Goal: Task Accomplishment & Management: Manage account settings

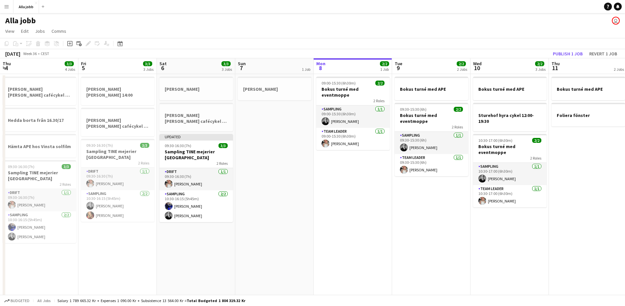
scroll to position [0, 238]
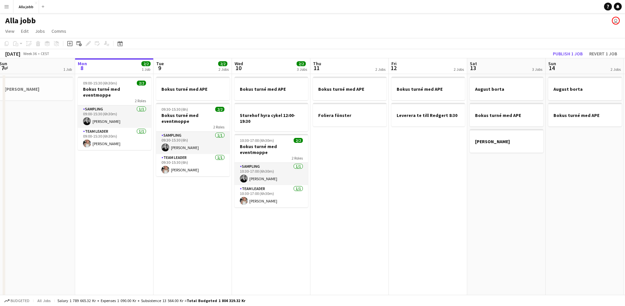
click at [358, 224] on app-date-cell "Bokus turné med APE Foliera fönster" at bounding box center [349, 187] width 78 height 227
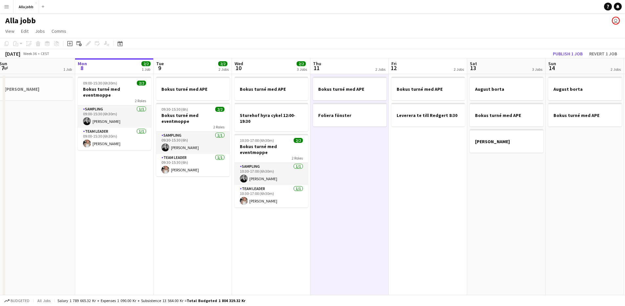
click at [358, 224] on app-date-cell "Bokus turné med APE Foliera fönster" at bounding box center [349, 187] width 78 height 227
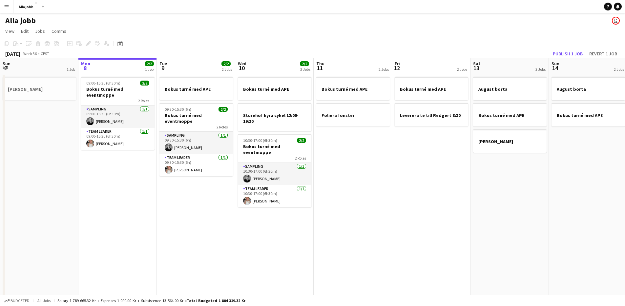
click at [348, 146] on app-date-cell "Bokus turné med APE Foliera fönster" at bounding box center [353, 223] width 78 height 299
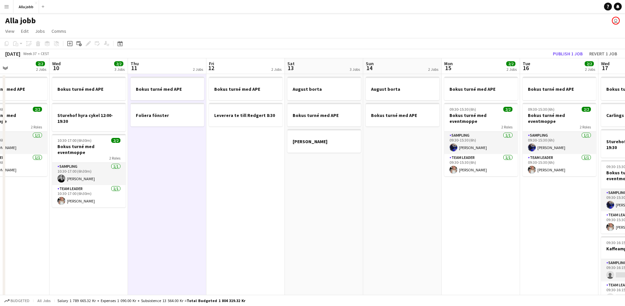
drag, startPoint x: 384, startPoint y: 178, endPoint x: 294, endPoint y: 195, distance: 91.7
click at [283, 195] on app-calendar-viewport "Sun 7 1 Job Mon 8 2/2 1 Job Tue 9 2/2 2 Jobs Wed 10 2/2 3 Jobs Thu 11 2 Jobs Fr…" at bounding box center [312, 215] width 625 height 315
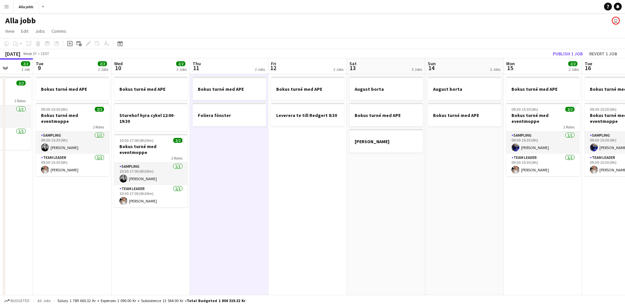
click at [296, 195] on app-date-cell "Bokus turné med APE Leverera te till Redgert 8:30" at bounding box center [307, 223] width 78 height 299
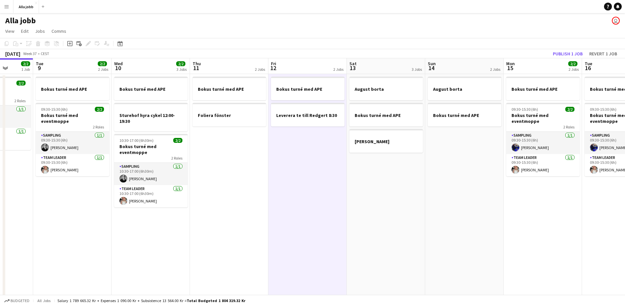
click at [360, 199] on app-date-cell "August borta Bokus turné med APE [PERSON_NAME]" at bounding box center [386, 223] width 78 height 299
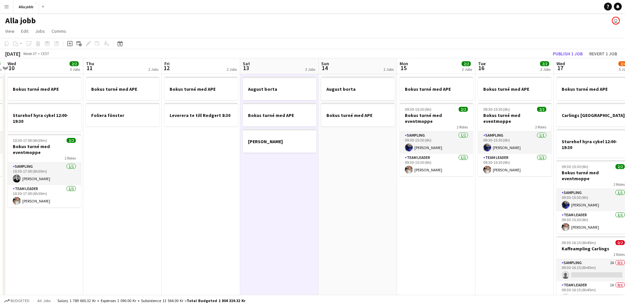
drag, startPoint x: 346, startPoint y: 198, endPoint x: 232, endPoint y: 178, distance: 115.2
click at [232, 179] on app-calendar-viewport "Sat 6 3/3 3 Jobs Sun 7 1 Job Mon 8 2/2 1 Job Tue 9 2/2 2 Jobs Wed 10 2/2 3 Jobs…" at bounding box center [312, 215] width 625 height 315
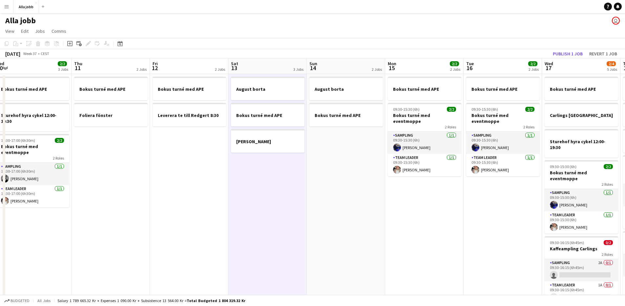
click at [153, 176] on app-date-cell "Bokus turné med APE Leverera te till Redgert 8:30" at bounding box center [189, 223] width 78 height 299
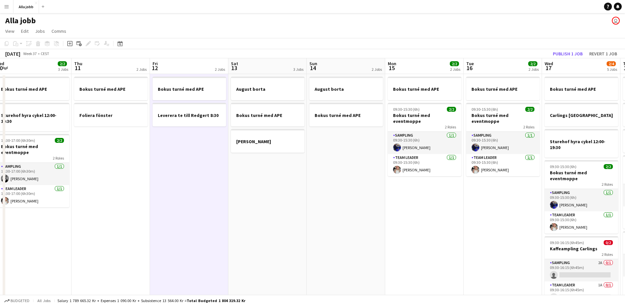
click at [135, 174] on app-date-cell "Bokus turné med APE Foliera fönster" at bounding box center [111, 223] width 78 height 299
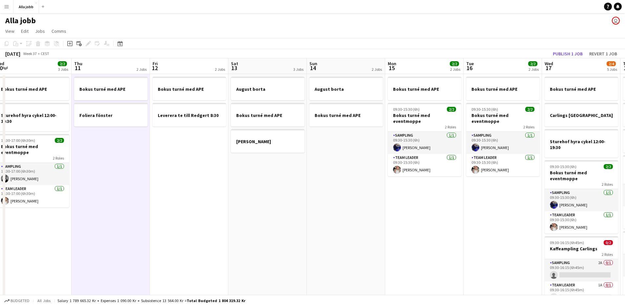
click at [281, 229] on app-date-cell "August borta Bokus turné med APE [PERSON_NAME]" at bounding box center [267, 223] width 78 height 299
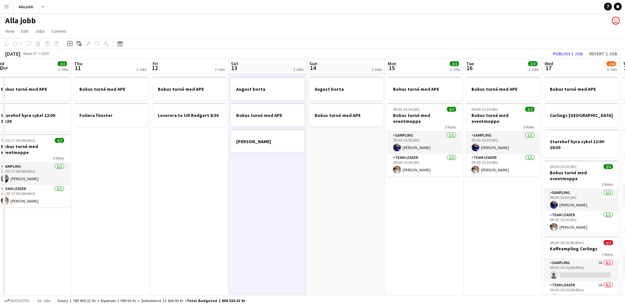
click at [290, 226] on app-date-cell "August borta Bokus turné med APE [PERSON_NAME]" at bounding box center [267, 223] width 78 height 299
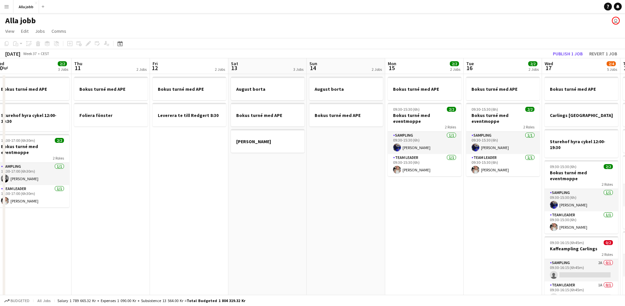
click at [398, 232] on app-date-cell "Bokus turné med APE 09:30-15:30 (6h) 2/2 Bokus turné med eventmoppe 2 Roles Sam…" at bounding box center [424, 223] width 78 height 299
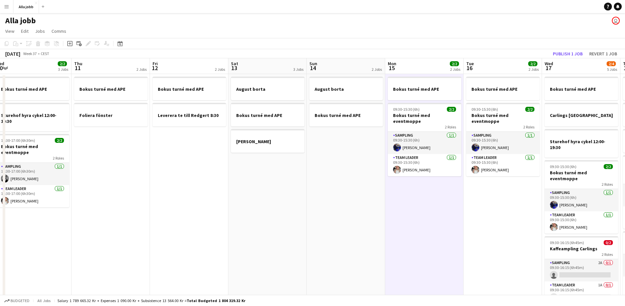
click at [398, 232] on app-date-cell "Bokus turné med APE 09:30-15:30 (6h) 2/2 Bokus turné med eventmoppe 2 Roles Sam…" at bounding box center [424, 223] width 78 height 299
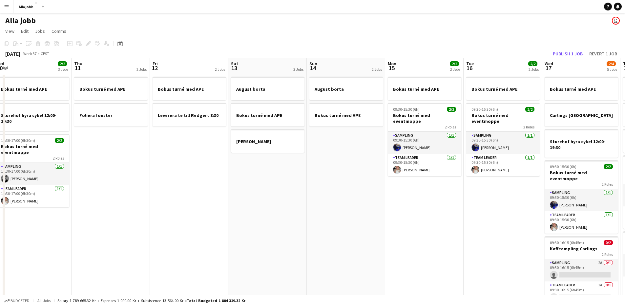
click at [398, 232] on app-date-cell "Bokus turné med APE 09:30-15:30 (6h) 2/2 Bokus turné med eventmoppe 2 Roles Sam…" at bounding box center [424, 223] width 78 height 299
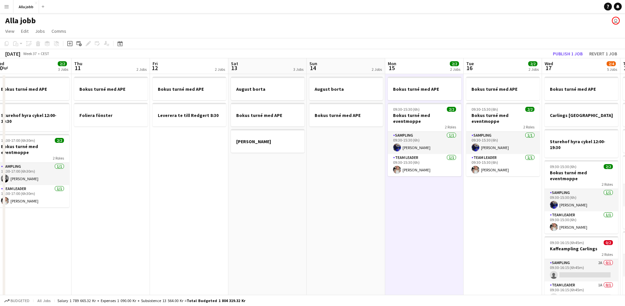
click at [398, 232] on app-date-cell "Bokus turné med APE 09:30-15:30 (6h) 2/2 Bokus turné med eventmoppe 2 Roles Sam…" at bounding box center [424, 223] width 78 height 299
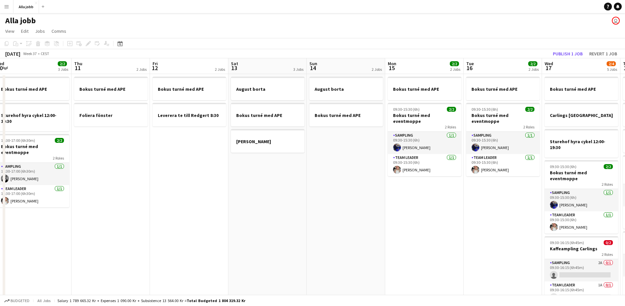
click at [398, 232] on app-date-cell "Bokus turné med APE 09:30-15:30 (6h) 2/2 Bokus turné med eventmoppe 2 Roles Sam…" at bounding box center [424, 223] width 78 height 299
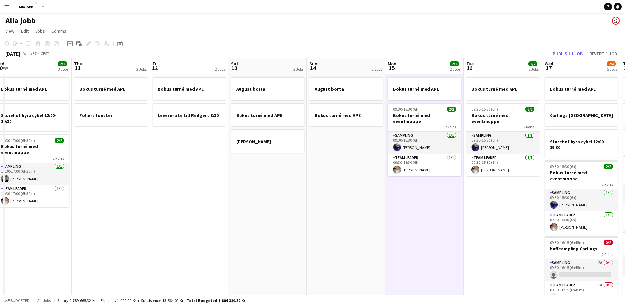
click at [398, 232] on app-date-cell "Bokus turné med APE 09:30-15:30 (6h) 2/2 Bokus turné med eventmoppe 2 Roles Sam…" at bounding box center [424, 223] width 78 height 299
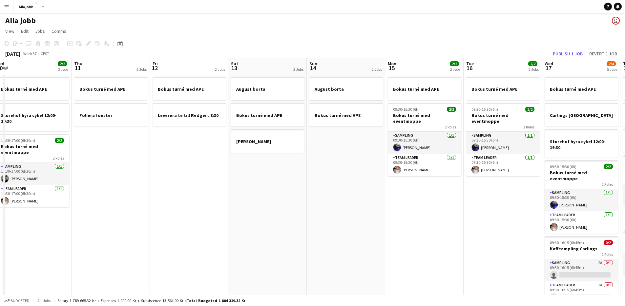
click at [398, 232] on app-date-cell "Bokus turné med APE 09:30-15:30 (6h) 2/2 Bokus turné med eventmoppe 2 Roles Sam…" at bounding box center [424, 223] width 78 height 299
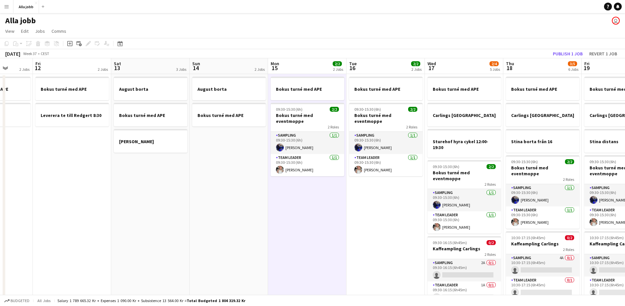
drag, startPoint x: 398, startPoint y: 232, endPoint x: 281, endPoint y: 242, distance: 117.5
click at [281, 242] on app-calendar-viewport "Mon 8 2/2 1 Job Tue 9 2/2 2 Jobs Wed 10 2/2 3 Jobs Thu 11 2 Jobs Fri 12 2 Jobs …" at bounding box center [312, 215] width 625 height 315
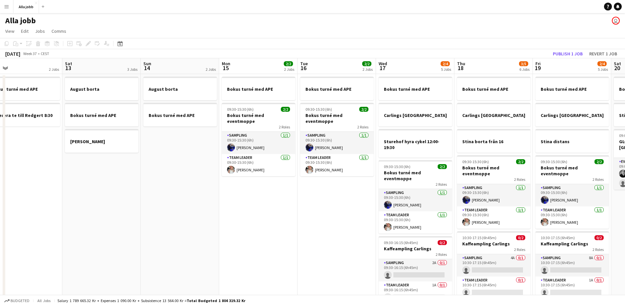
drag, startPoint x: 281, startPoint y: 242, endPoint x: 355, endPoint y: 214, distance: 79.0
click at [347, 216] on app-calendar-viewport "Wed 10 2/2 3 Jobs Thu 11 2 Jobs Fri 12 2 Jobs Sat 13 3 Jobs Sun 14 2 Jobs Mon 1…" at bounding box center [312, 215] width 625 height 315
